Goal: Navigation & Orientation: Find specific page/section

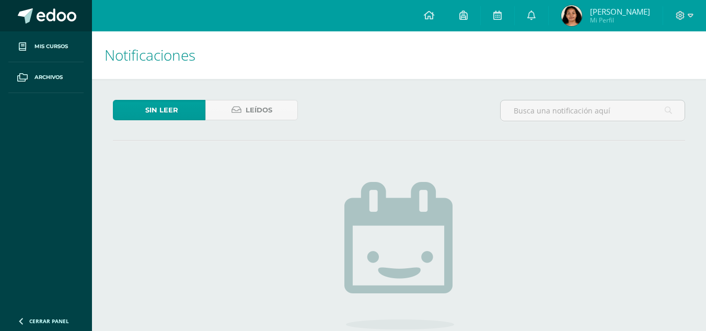
click at [79, 17] on link at bounding box center [46, 15] width 92 height 31
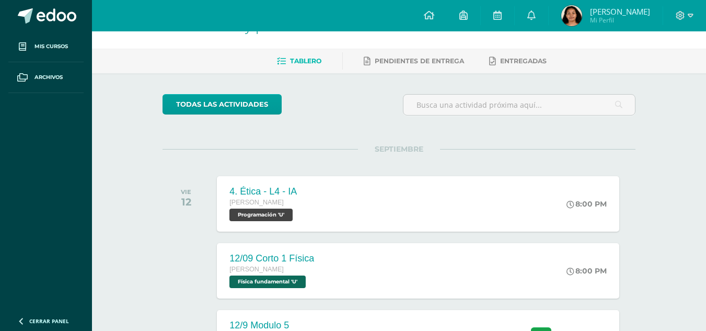
scroll to position [18, 0]
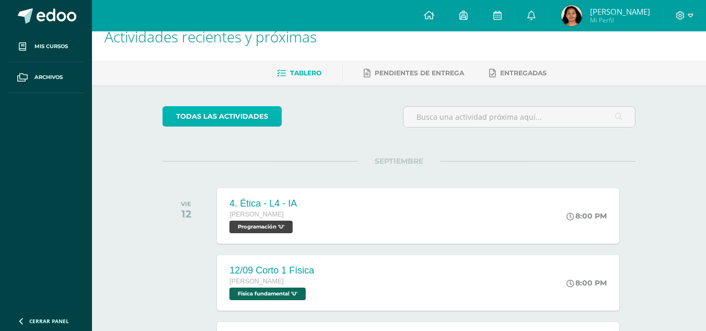
click at [224, 111] on link "todas las Actividades" at bounding box center [221, 116] width 119 height 20
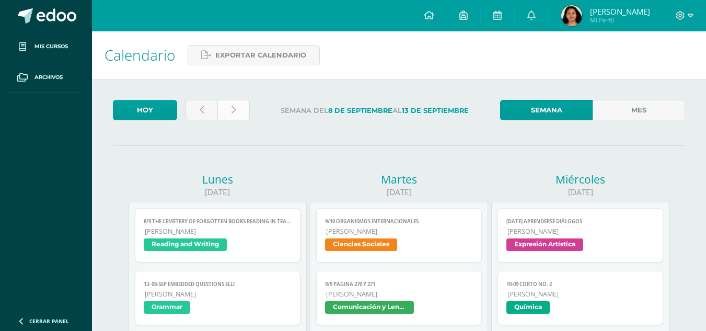
click at [236, 113] on icon at bounding box center [233, 110] width 4 height 9
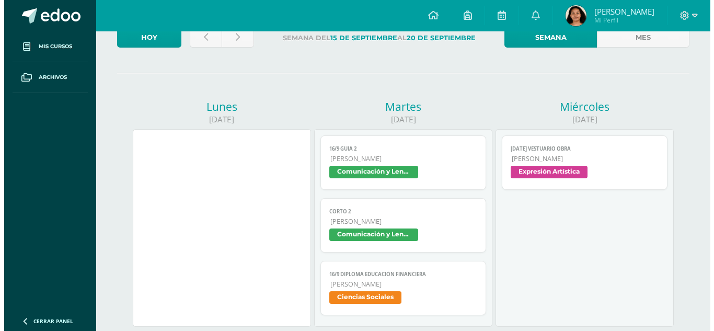
scroll to position [81, 0]
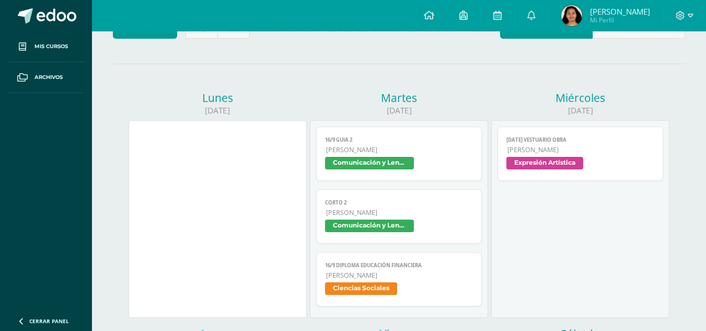
click at [414, 162] on span "Comunicación y Lenguaje" at bounding box center [369, 163] width 89 height 13
